Goal: Task Accomplishment & Management: Use online tool/utility

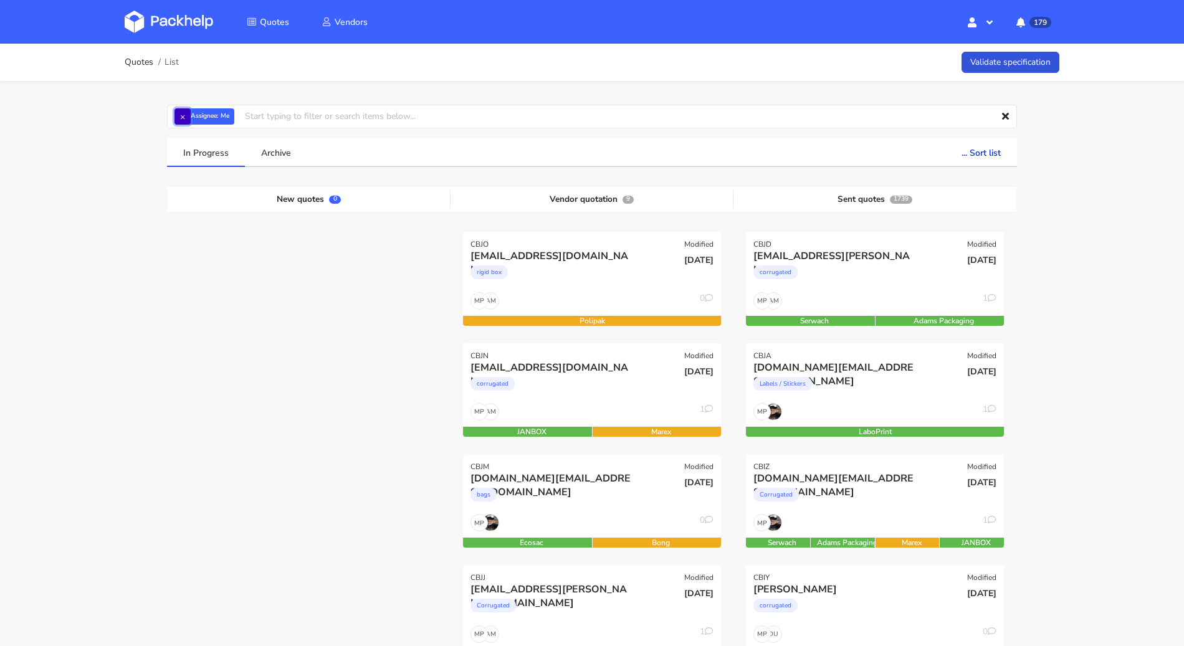
click at [176, 117] on button "×" at bounding box center [183, 116] width 16 height 16
click at [191, 118] on input "text" at bounding box center [592, 117] width 850 height 24
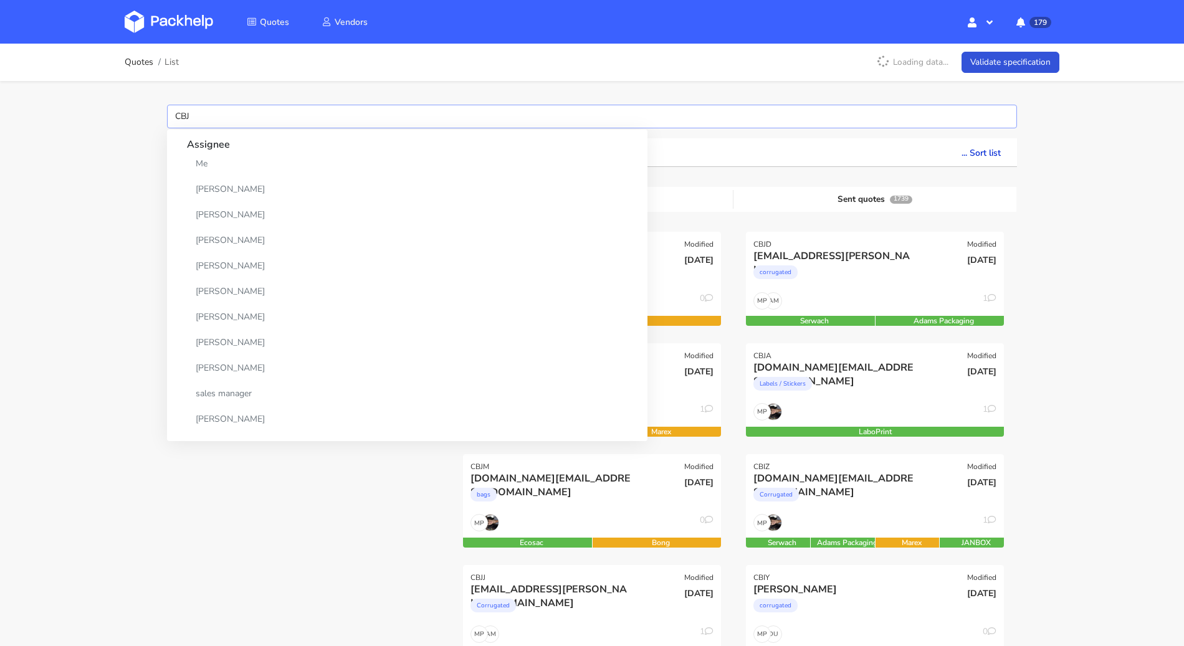
type input "CBJV"
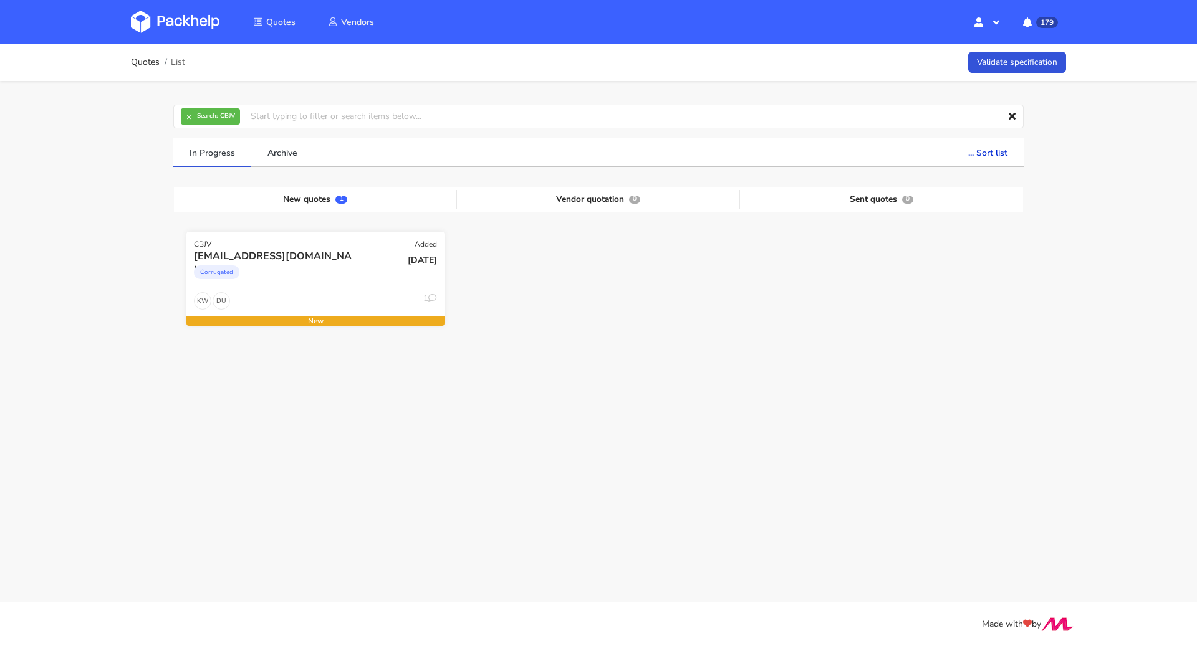
click at [309, 289] on div "[EMAIL_ADDRESS][DOMAIN_NAME] Corrugated" at bounding box center [272, 270] width 174 height 42
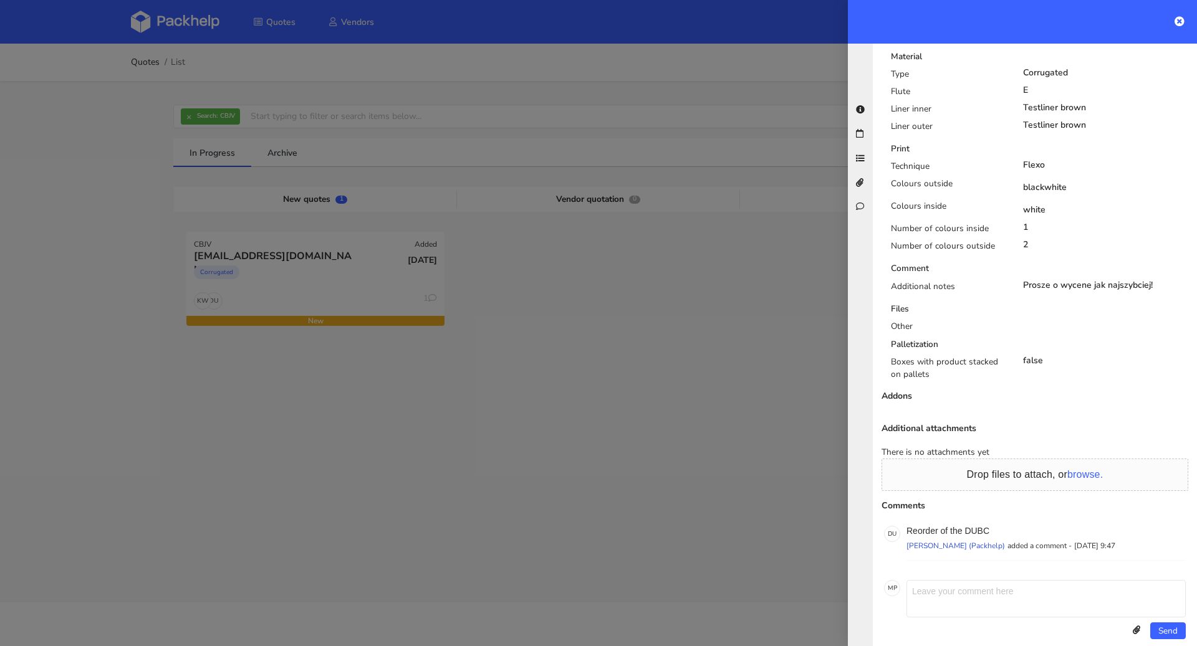
scroll to position [621, 0]
drag, startPoint x: 1007, startPoint y: 513, endPoint x: 965, endPoint y: 518, distance: 42.7
click at [965, 525] on p "Reorder of the DUBC" at bounding box center [1045, 530] width 279 height 10
copy p "DUBC"
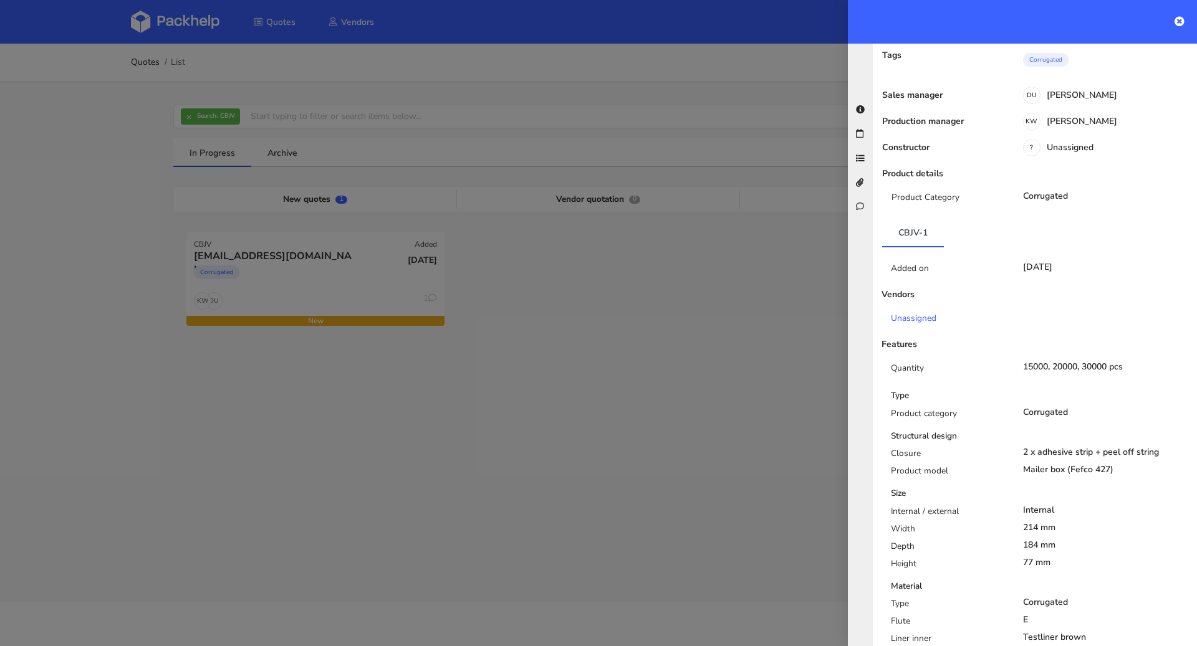
scroll to position [0, 0]
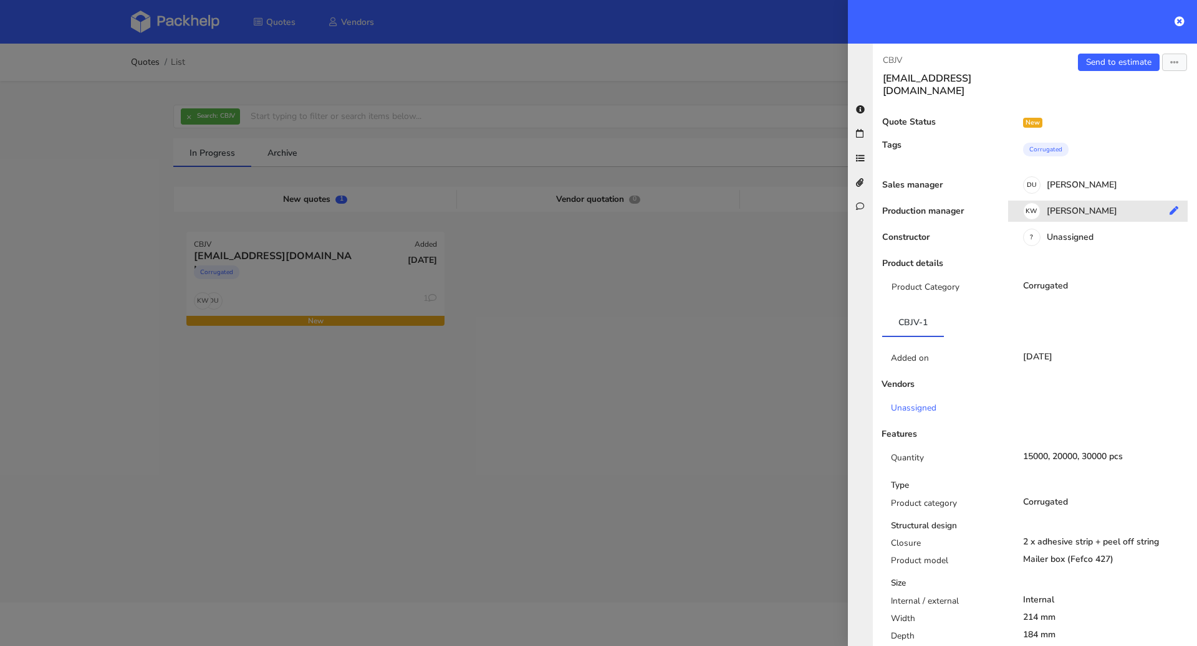
click at [1169, 206] on icon at bounding box center [1173, 210] width 9 height 9
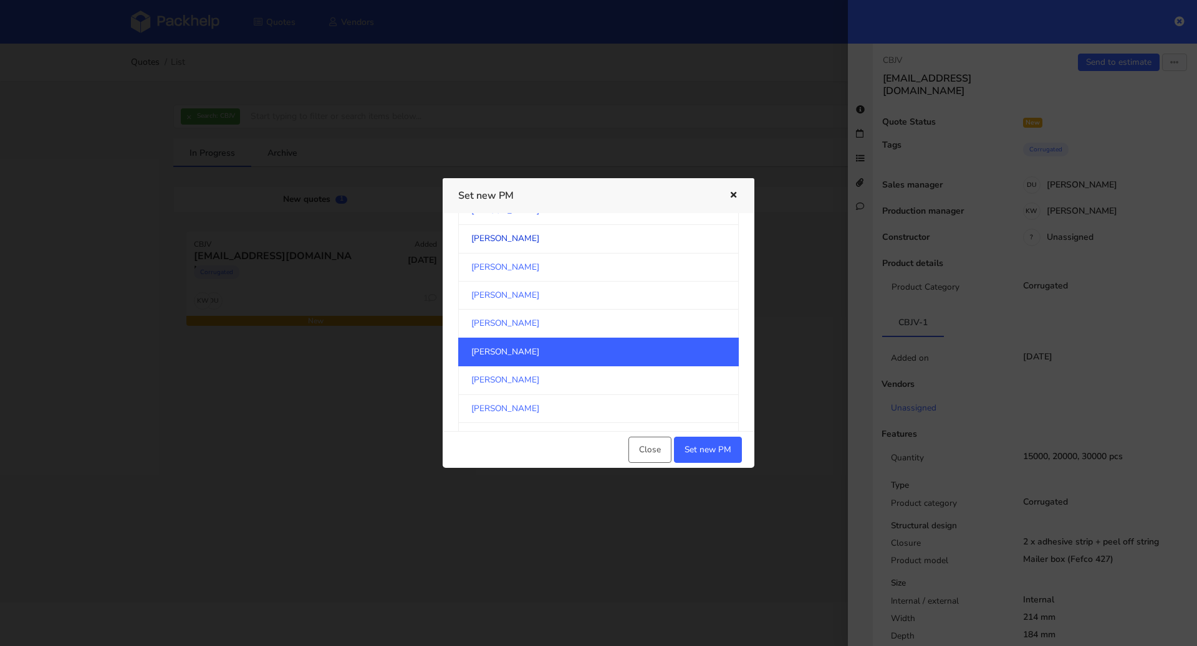
scroll to position [651, 0]
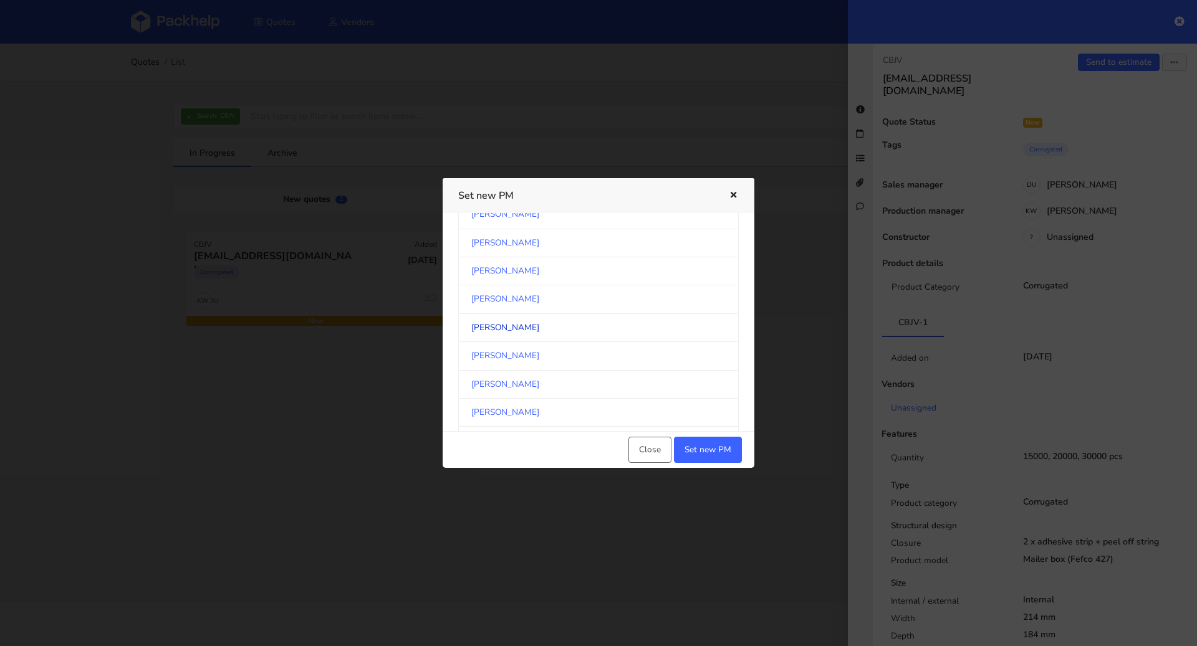
click at [560, 320] on link "[PERSON_NAME]" at bounding box center [598, 328] width 281 height 28
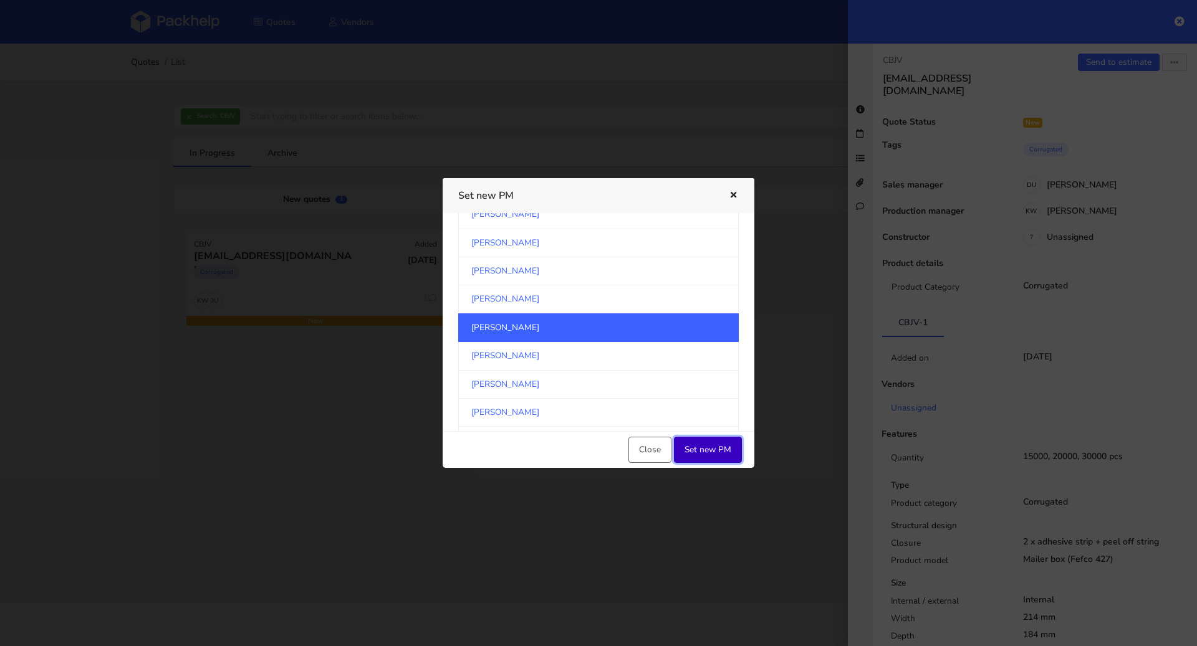
click at [693, 442] on button "Set new PM" at bounding box center [708, 450] width 68 height 26
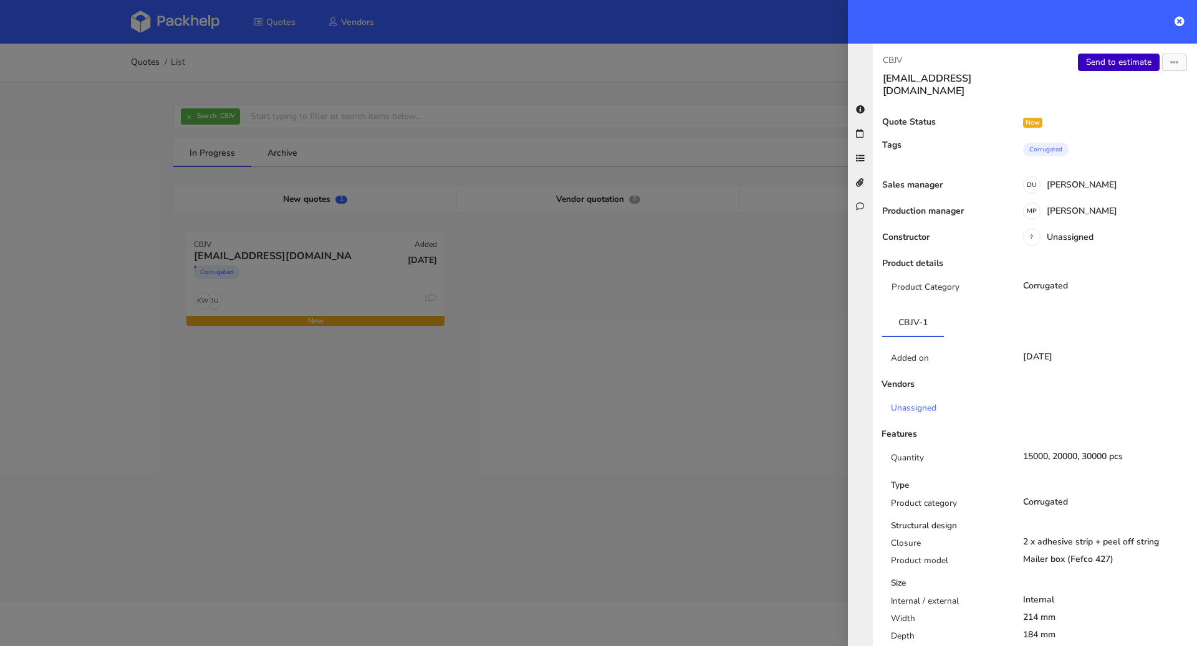
click at [1100, 62] on link "Send to estimate" at bounding box center [1119, 62] width 82 height 17
